Goal: Find specific page/section: Find specific page/section

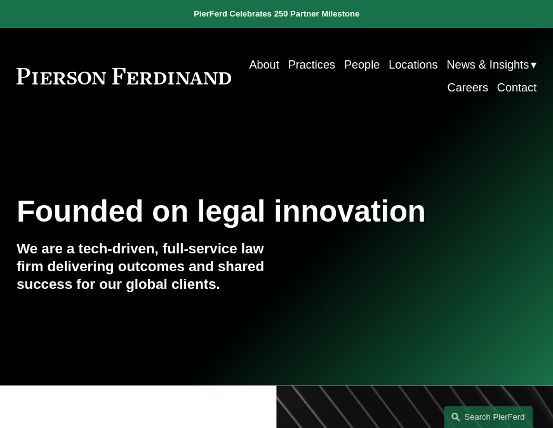
click at [379, 66] on link "People" at bounding box center [362, 64] width 36 height 23
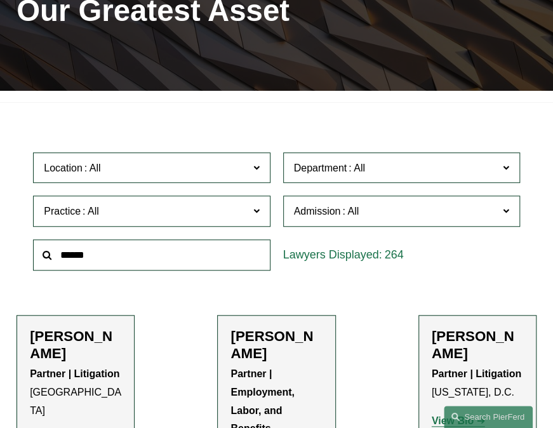
scroll to position [190, 0]
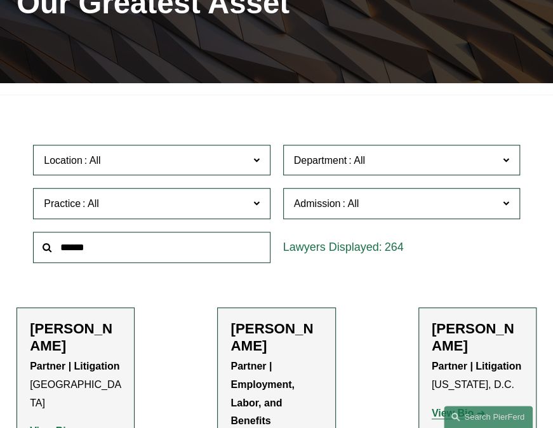
click at [131, 256] on input "text" at bounding box center [151, 247] width 237 height 31
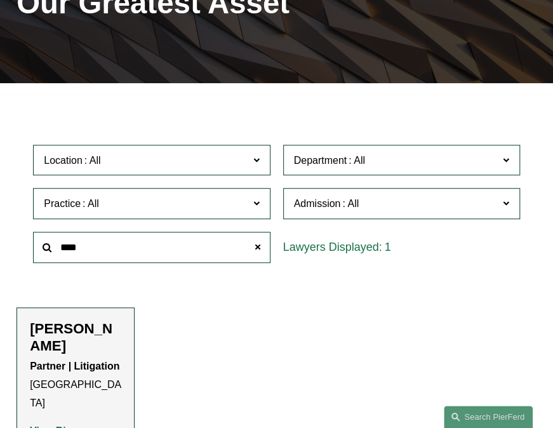
type input "****"
click at [65, 425] on strong "View Bio" at bounding box center [51, 430] width 42 height 11
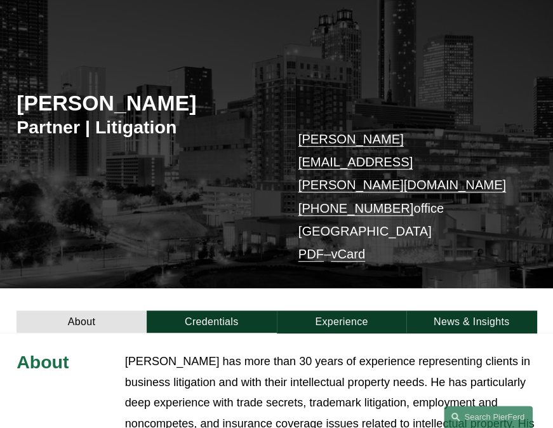
scroll to position [93, 0]
